Goal: Transaction & Acquisition: Purchase product/service

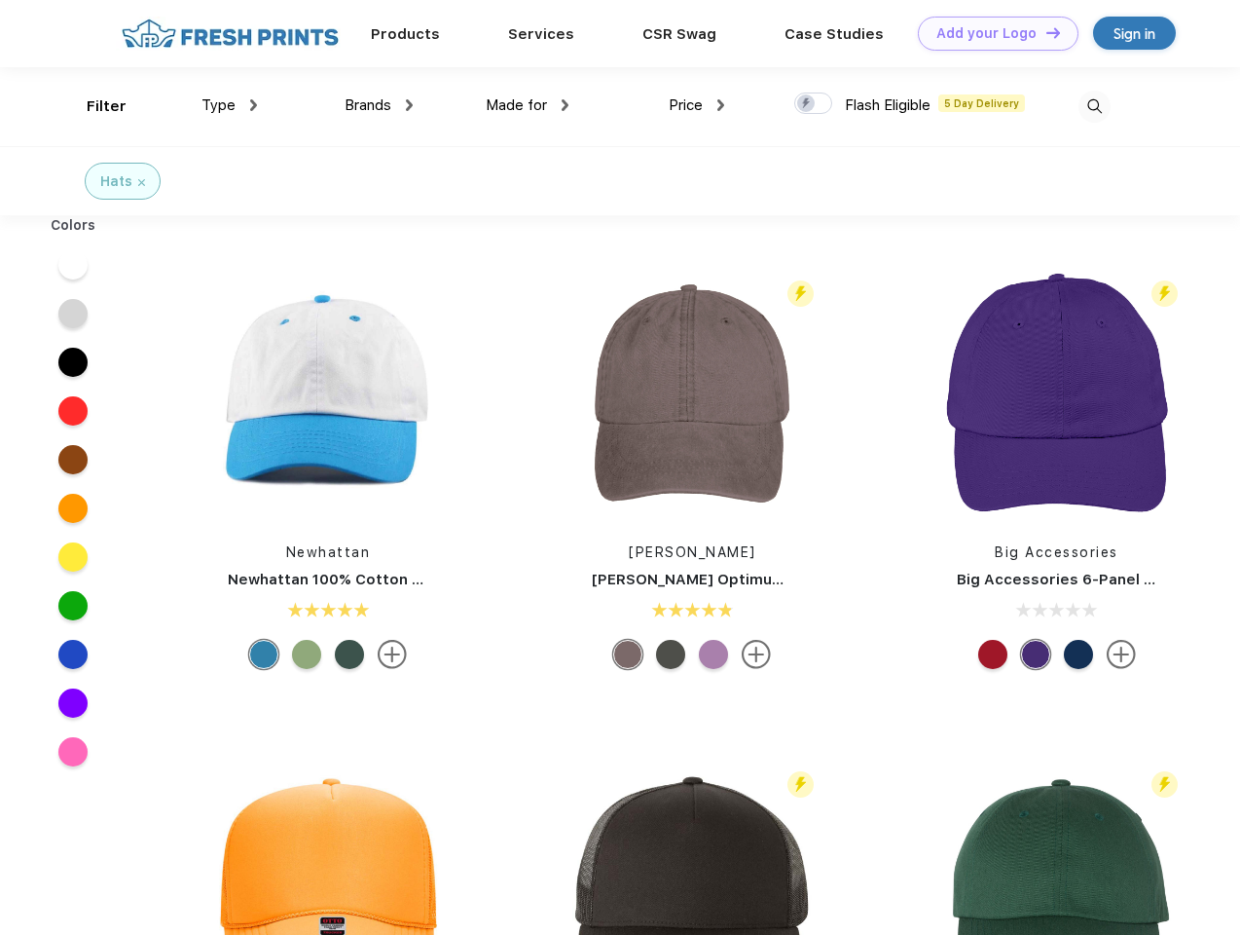
click at [991, 33] on link "Add your Logo Design Tool" at bounding box center [998, 34] width 161 height 34
click at [0, 0] on div "Design Tool" at bounding box center [0, 0] width 0 height 0
click at [1045, 32] on link "Add your Logo Design Tool" at bounding box center [998, 34] width 161 height 34
click at [93, 106] on div "Filter" at bounding box center [107, 106] width 40 height 22
click at [230, 105] on span "Type" at bounding box center [219, 105] width 34 height 18
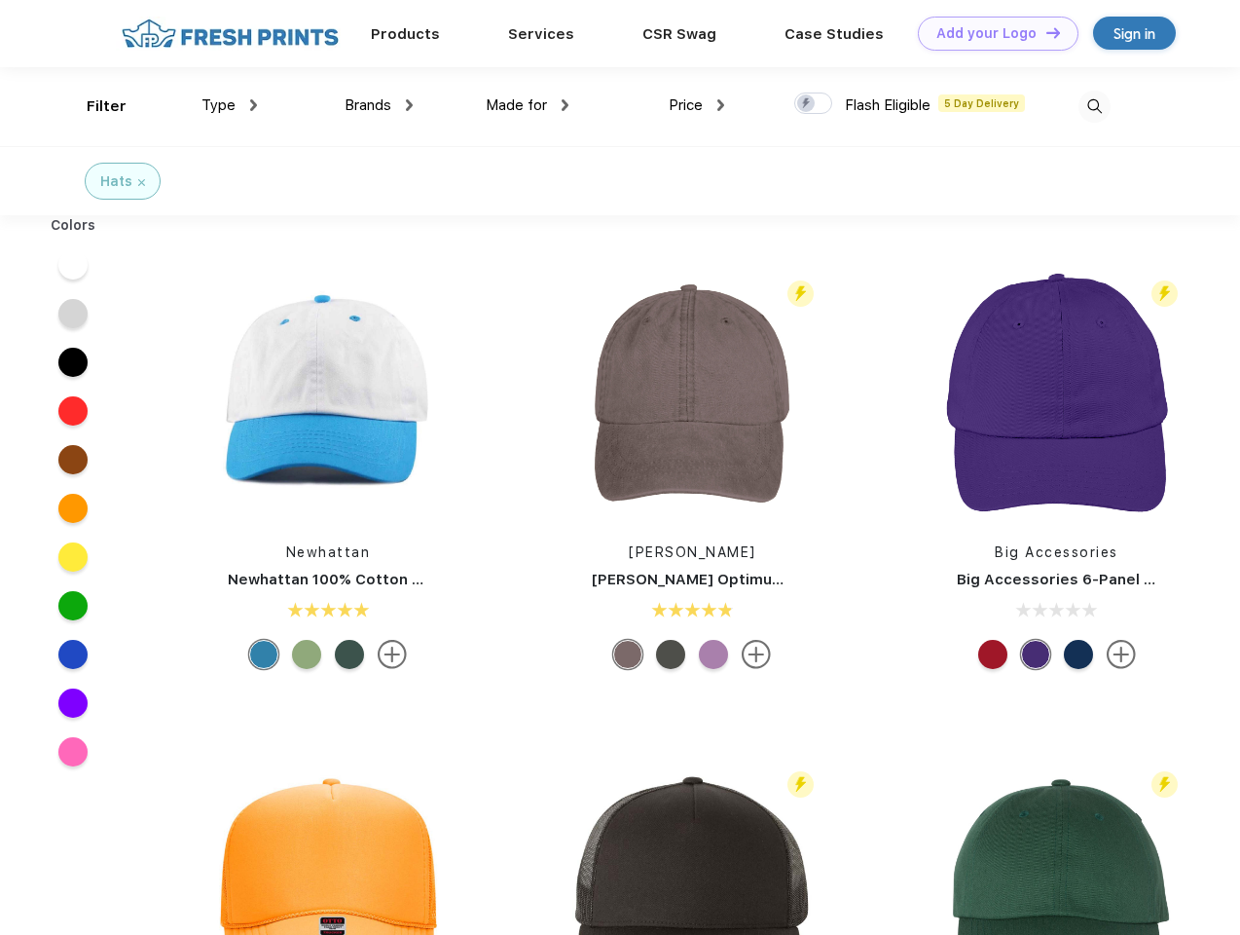
click at [379, 105] on span "Brands" at bounding box center [368, 105] width 47 height 18
click at [528, 105] on span "Made for" at bounding box center [516, 105] width 61 height 18
click at [697, 105] on span "Price" at bounding box center [686, 105] width 34 height 18
click at [814, 104] on div at bounding box center [813, 102] width 38 height 21
click at [807, 104] on input "checkbox" at bounding box center [800, 98] width 13 height 13
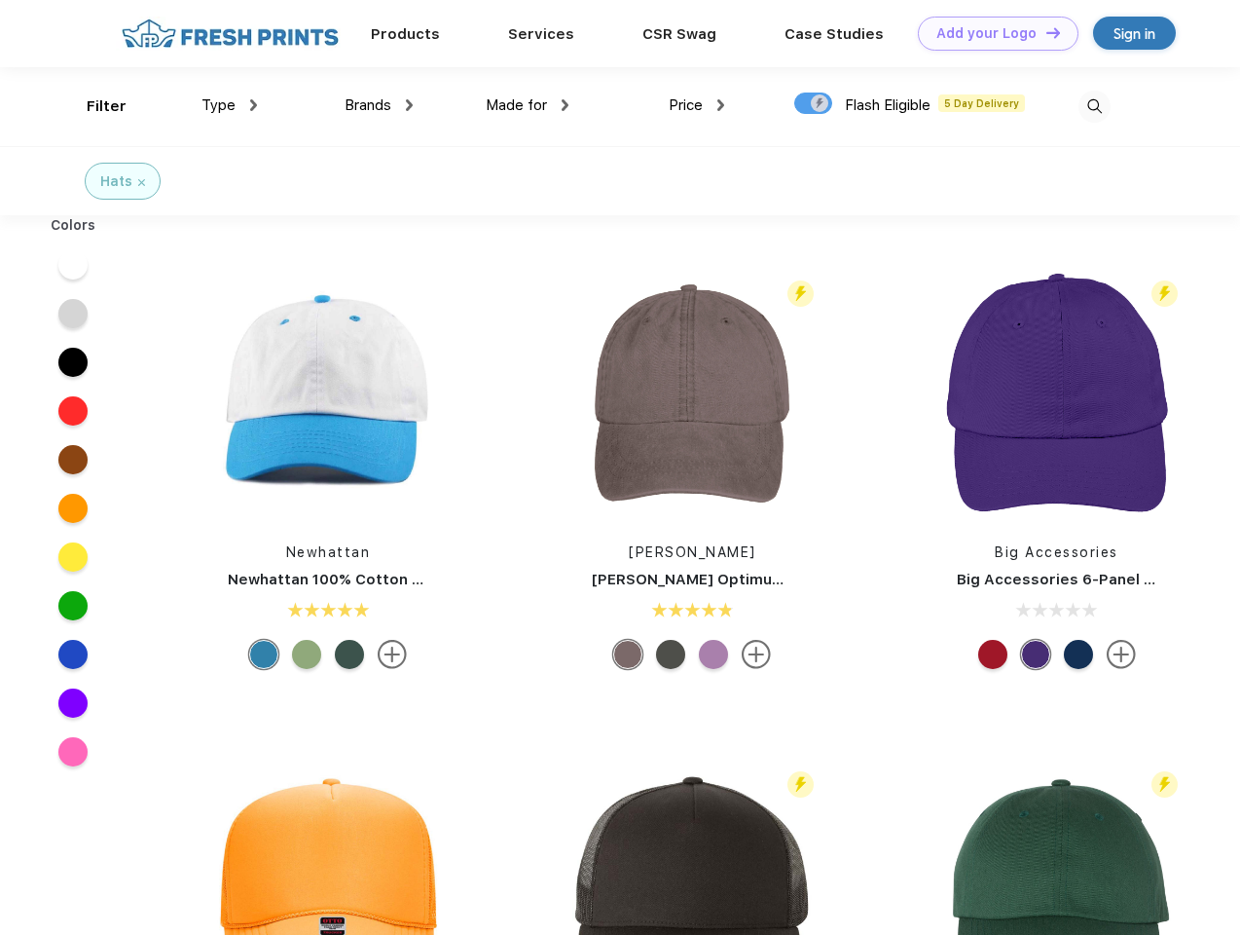
click at [1094, 106] on img at bounding box center [1095, 107] width 32 height 32
